Goal: Information Seeking & Learning: Learn about a topic

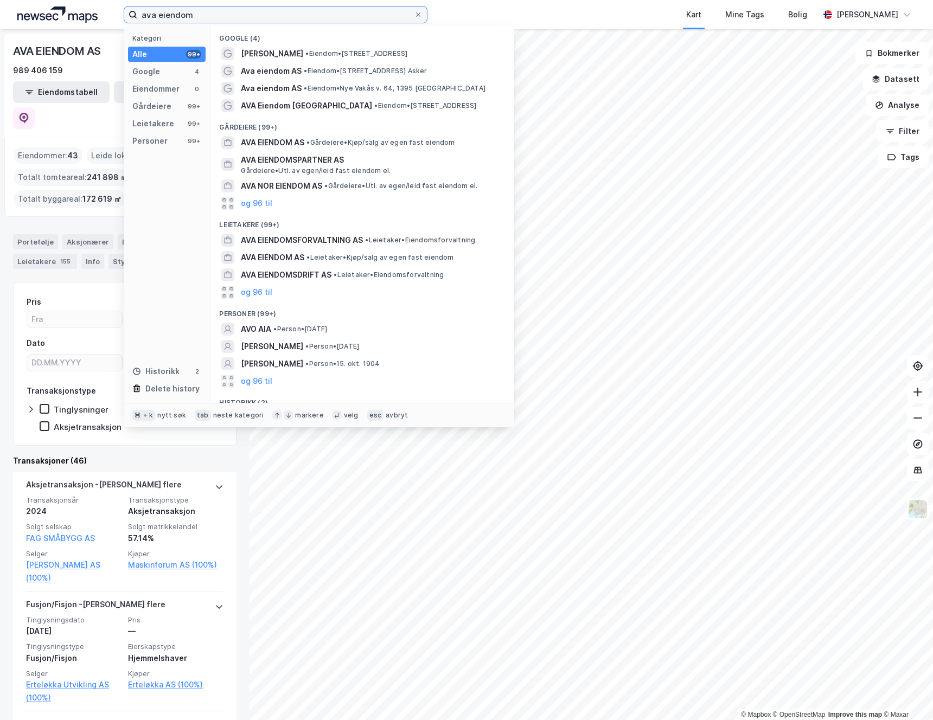
drag, startPoint x: 210, startPoint y: 14, endPoint x: 48, endPoint y: 1, distance: 162.7
click at [50, 2] on div "ava eiendom Kategori Alle 99+ Google 4 Eiendommer 0 Gårdeiere 99+ Leietakere 99…" at bounding box center [466, 14] width 933 height 29
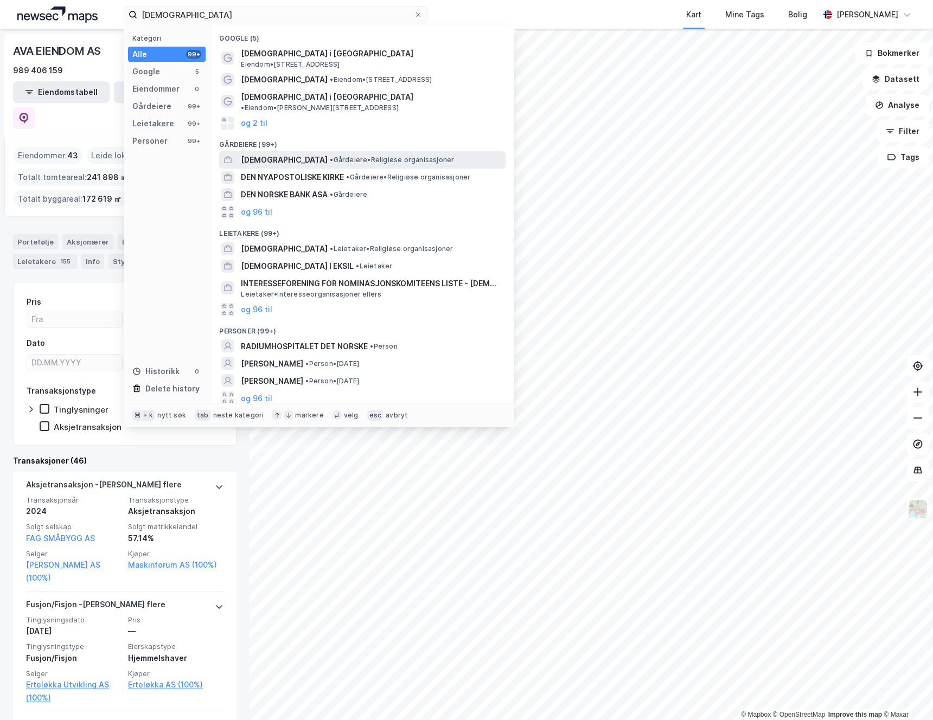
click at [304, 153] on span "[DEMOGRAPHIC_DATA]" at bounding box center [284, 159] width 87 height 13
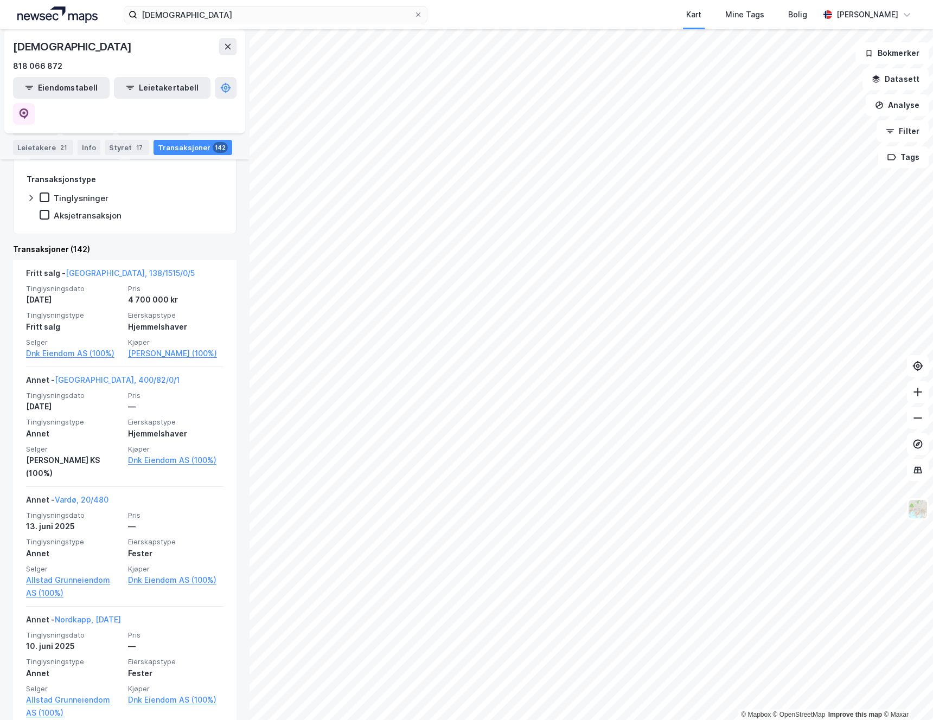
scroll to position [192, 0]
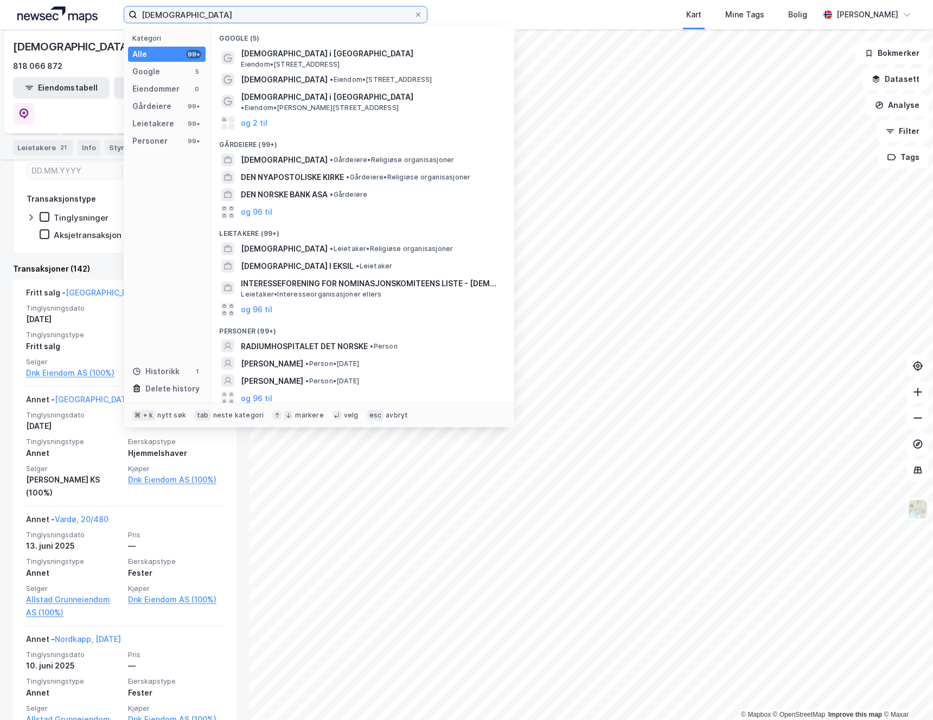
drag, startPoint x: 271, startPoint y: 12, endPoint x: 65, endPoint y: 10, distance: 206.6
click at [64, 10] on div "[DEMOGRAPHIC_DATA] Kategori Alle 99+ Google 5 Eiendommer 0 Gårdeiere 99+ Leieta…" at bounding box center [466, 14] width 933 height 29
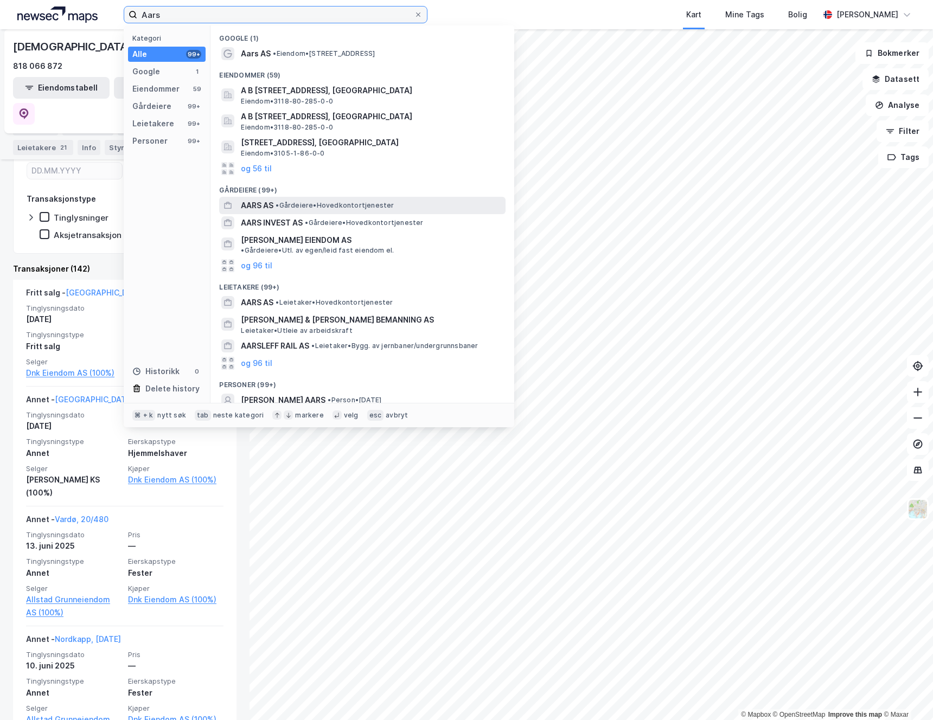
type input "Aars"
click at [266, 205] on span "AARS AS" at bounding box center [257, 205] width 33 height 13
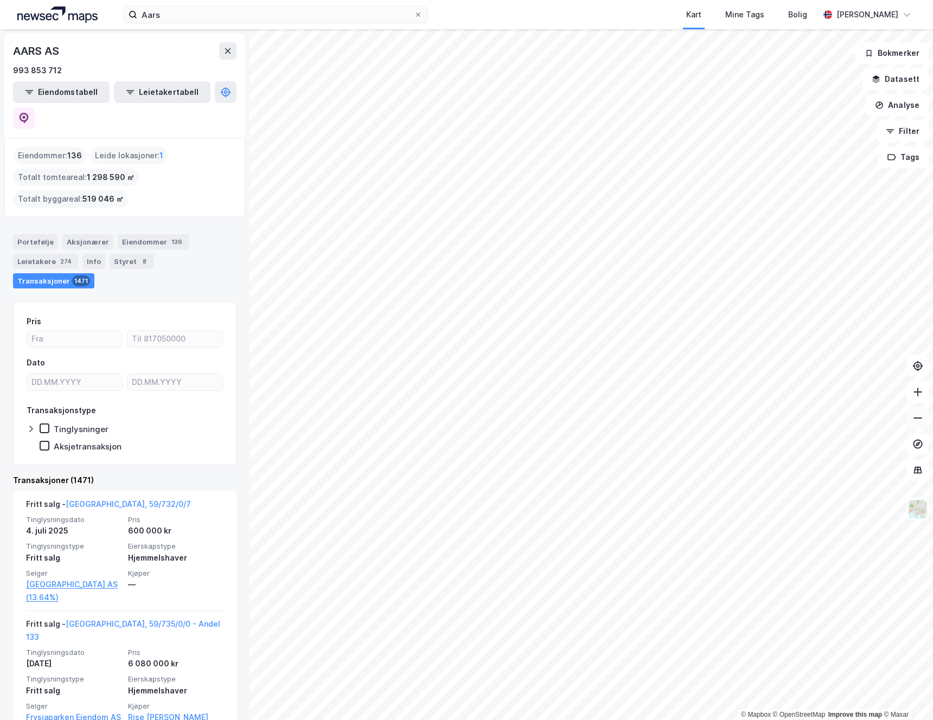
drag, startPoint x: 924, startPoint y: 415, endPoint x: 919, endPoint y: 419, distance: 6.5
click at [921, 417] on button at bounding box center [918, 418] width 22 height 22
click at [919, 419] on icon at bounding box center [917, 418] width 11 height 11
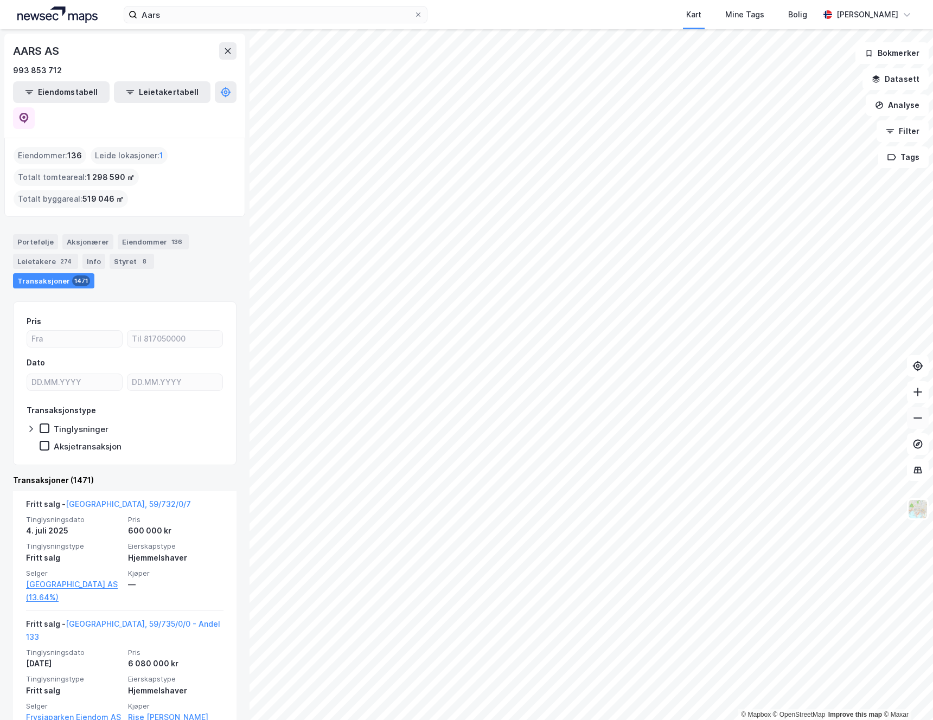
click at [919, 419] on icon at bounding box center [917, 418] width 11 height 11
click at [918, 418] on icon at bounding box center [917, 418] width 11 height 11
click at [917, 366] on icon at bounding box center [918, 366] width 4 height 4
click at [918, 419] on icon at bounding box center [917, 418] width 11 height 11
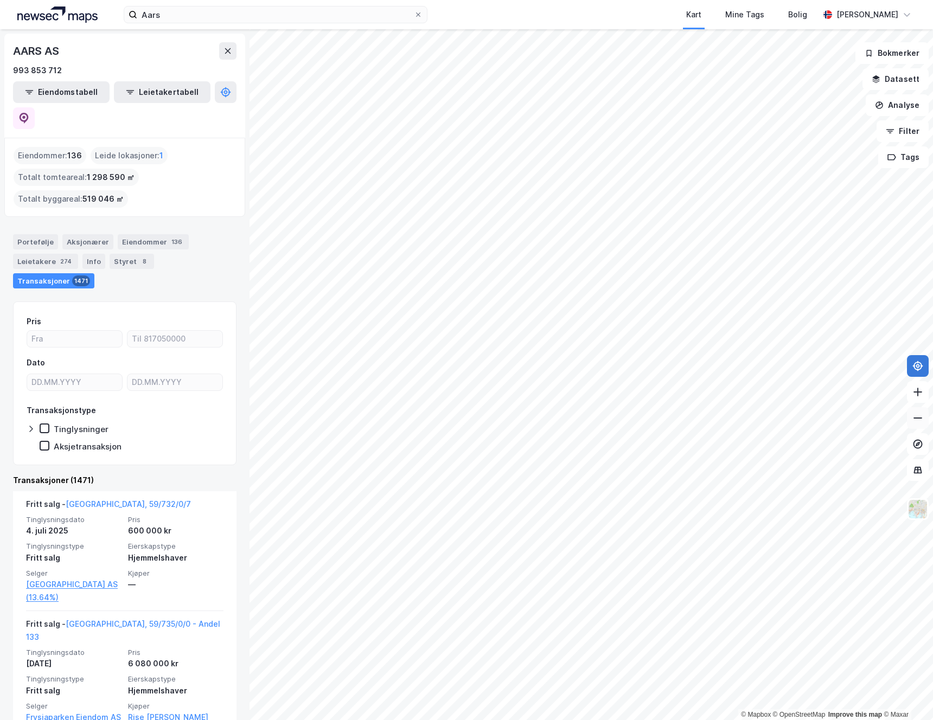
click at [918, 419] on icon at bounding box center [917, 418] width 11 height 11
click at [918, 418] on icon at bounding box center [917, 418] width 11 height 11
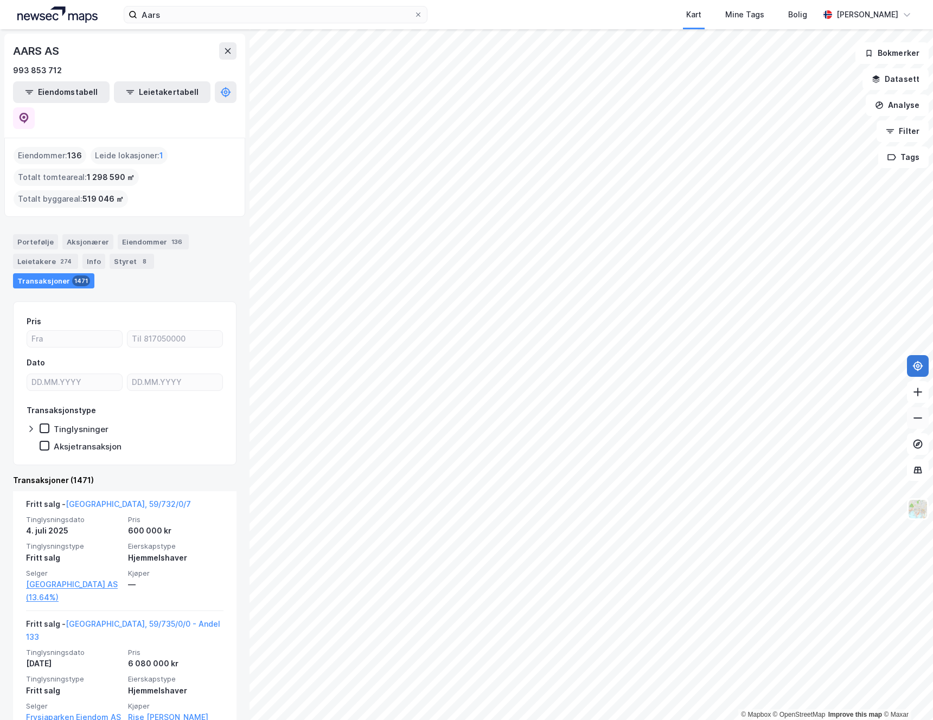
click at [919, 418] on icon at bounding box center [917, 418] width 9 height 1
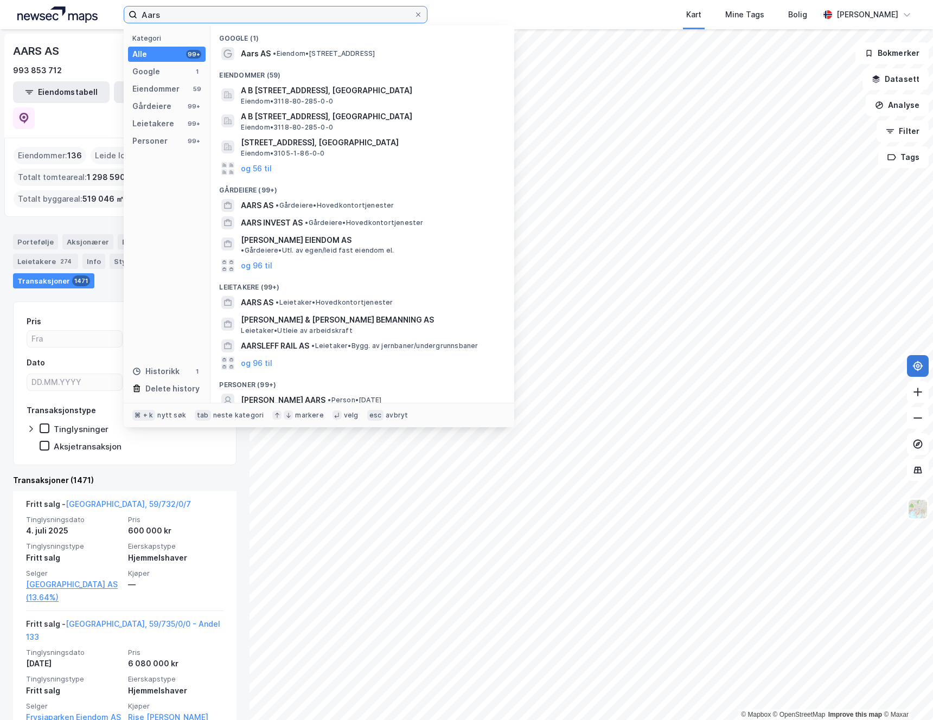
drag, startPoint x: 182, startPoint y: 14, endPoint x: 107, endPoint y: 18, distance: 75.0
click at [107, 18] on div "Aars Kategori Alle 99+ Google 1 Eiendommer 59 Gårdeiere 99+ Leietakere 99+ Pers…" at bounding box center [466, 14] width 933 height 29
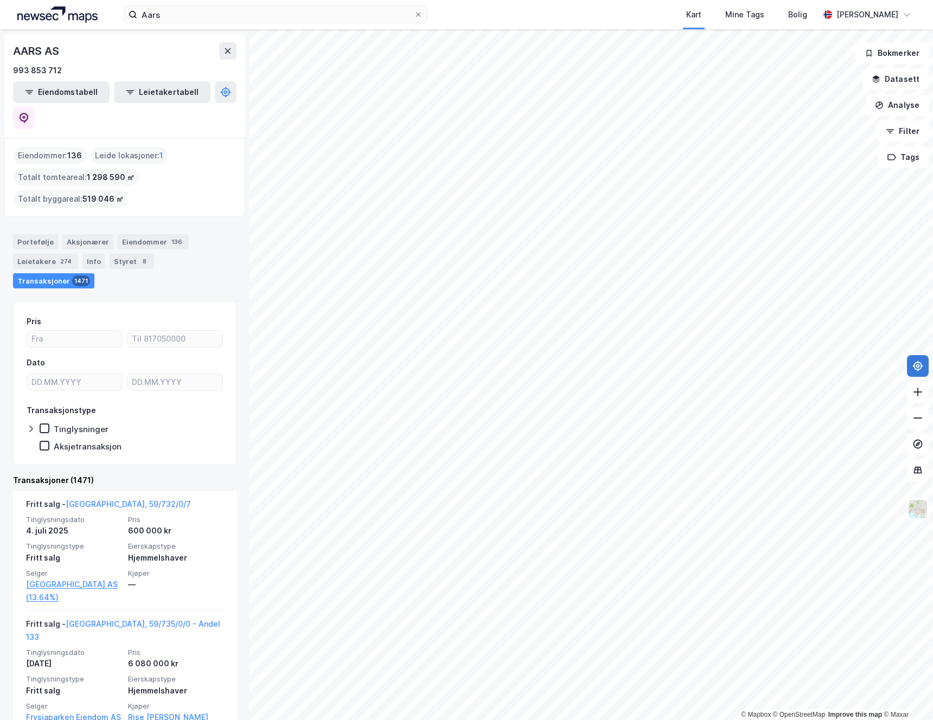
click at [198, 474] on div "Transaksjoner (1471)" at bounding box center [124, 480] width 223 height 13
click at [54, 94] on button "Eiendomstabell" at bounding box center [61, 92] width 97 height 22
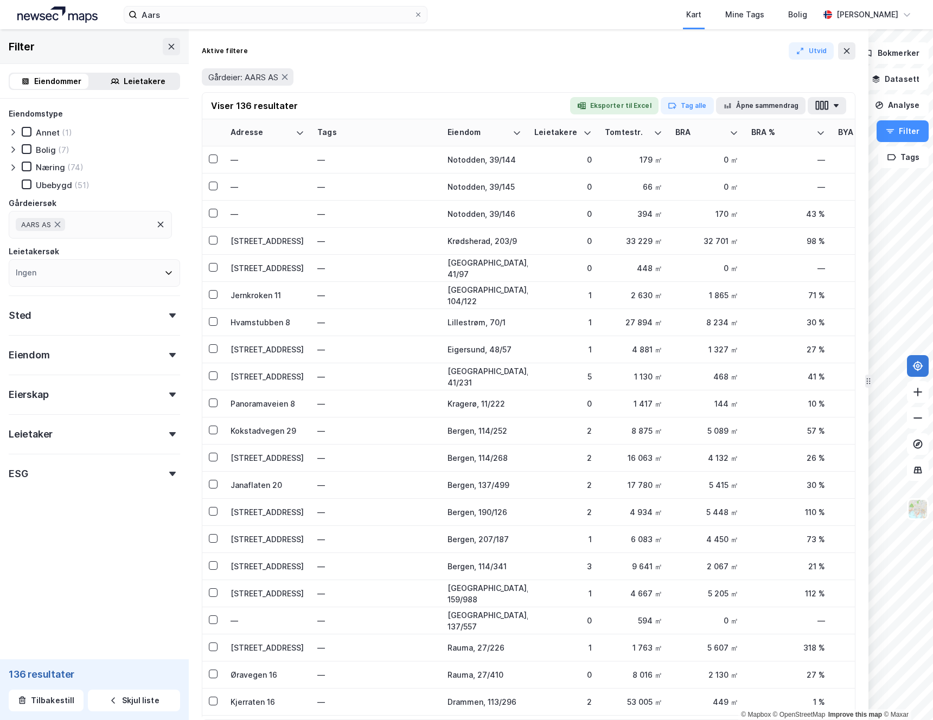
drag, startPoint x: 683, startPoint y: 138, endPoint x: 868, endPoint y: 135, distance: 185.0
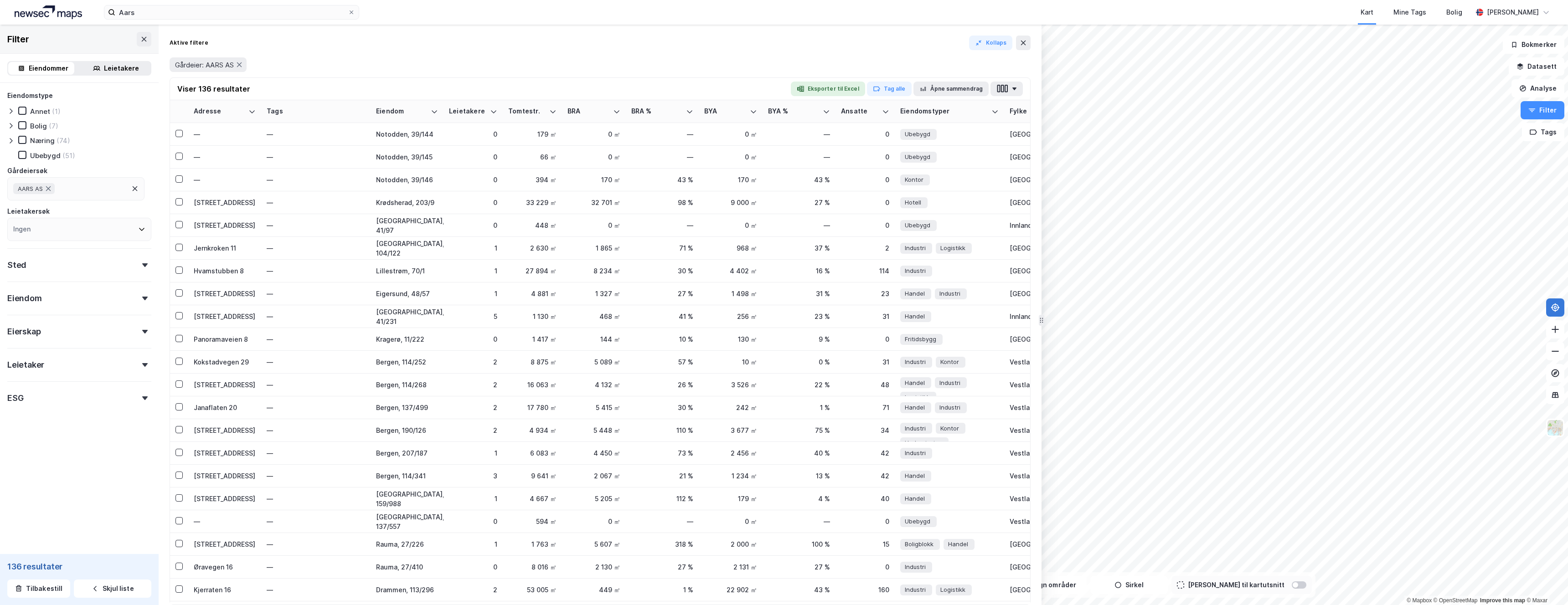
drag, startPoint x: 783, startPoint y: 286, endPoint x: 1041, endPoint y: 308, distance: 258.9
click at [783, 92] on button "button" at bounding box center [1007, 88] width 33 height 14
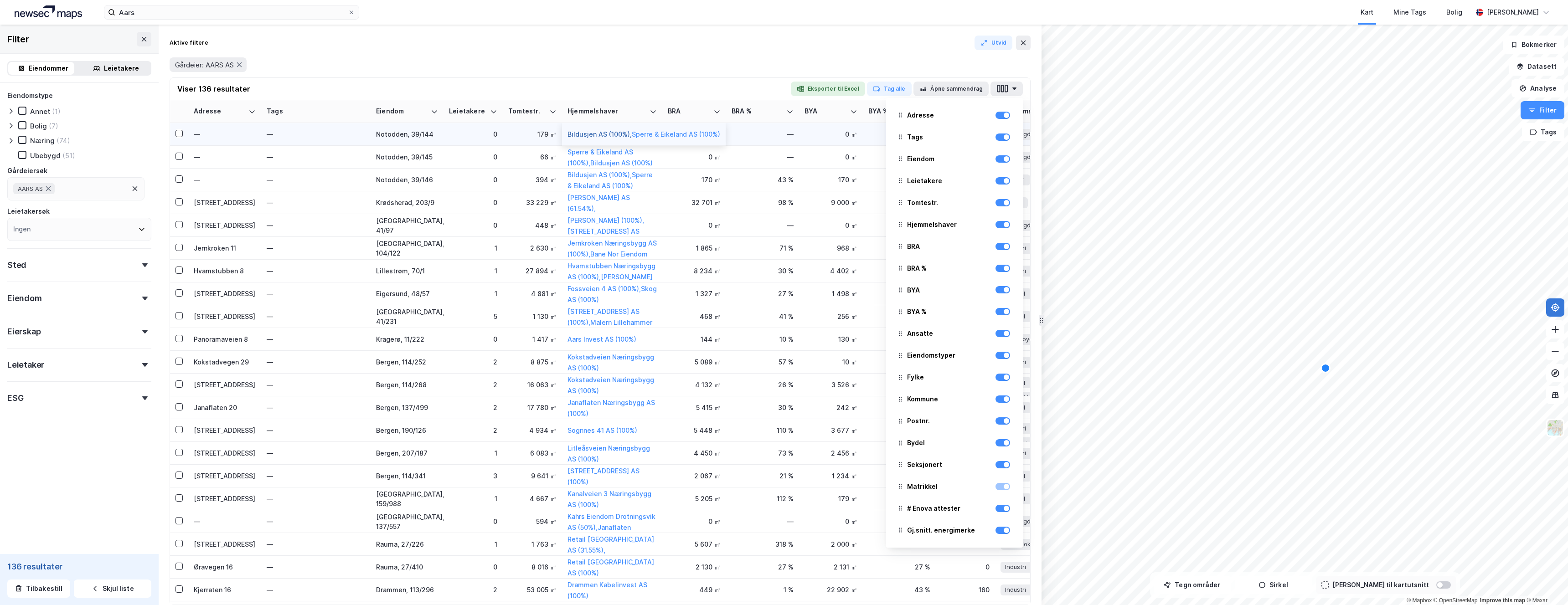
click at [0, 0] on button "Bildusjen AS (100%) ," at bounding box center [0, 0] width 0 height 0
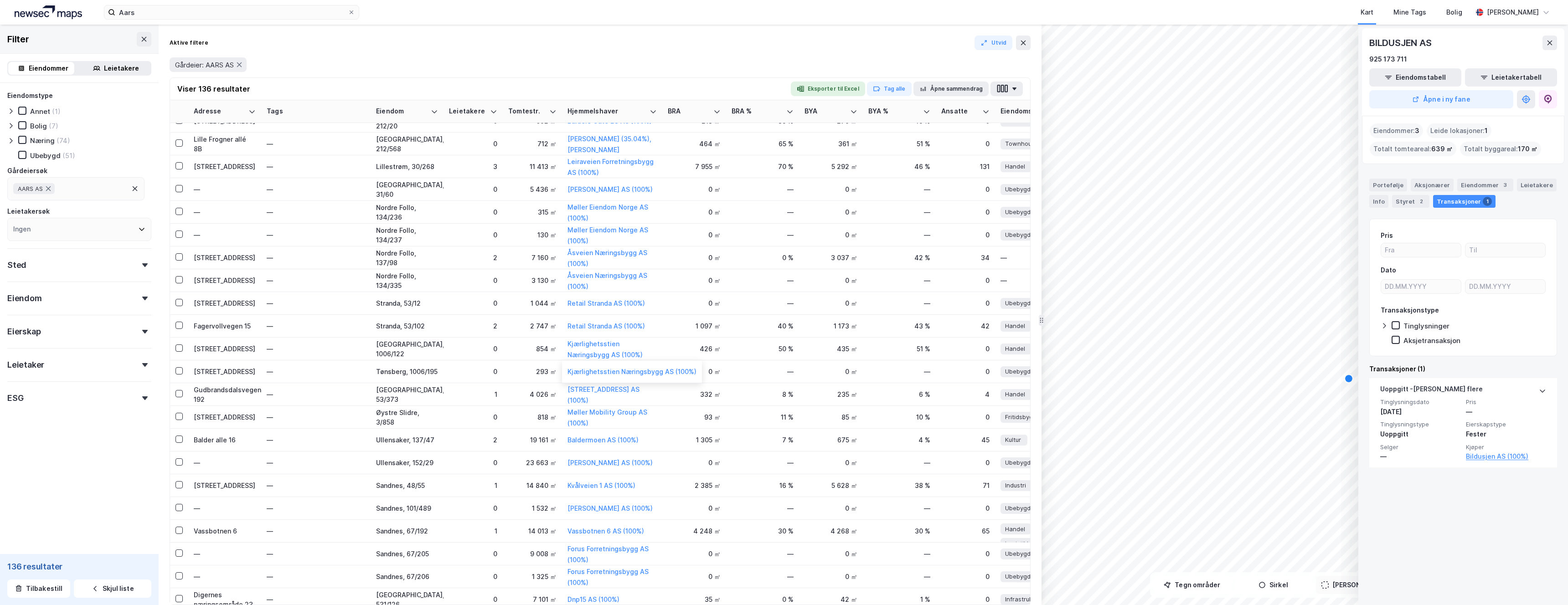
scroll to position [1192, 0]
